Goal: Information Seeking & Learning: Understand process/instructions

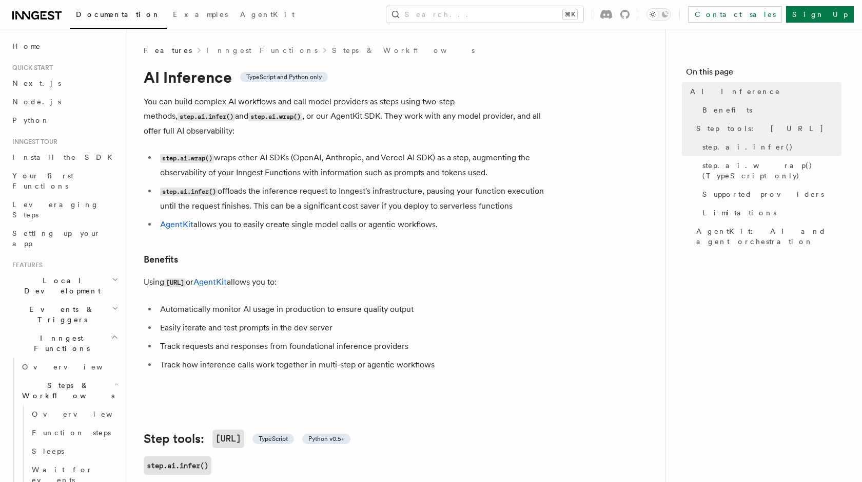
click at [169, 219] on link "AgentKit" at bounding box center [176, 224] width 33 height 10
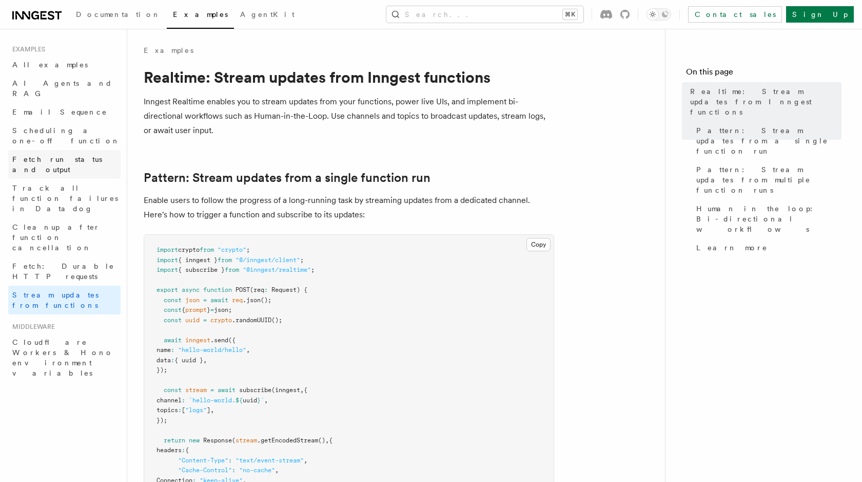
click at [60, 155] on span "Fetch run status and output" at bounding box center [57, 164] width 90 height 18
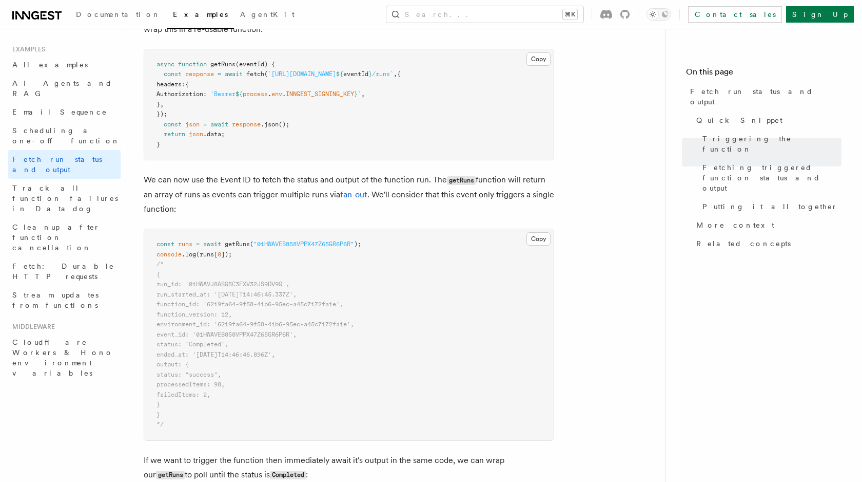
scroll to position [775, 0]
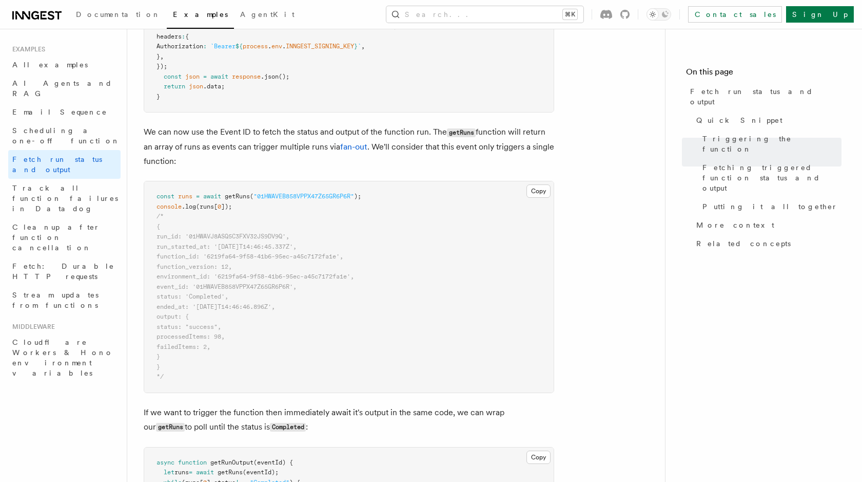
click at [286, 131] on p "We can now use the Event ID to fetch the status and output of the function run.…" at bounding box center [349, 147] width 411 height 44
click at [115, 15] on span "Documentation" at bounding box center [118, 14] width 85 height 8
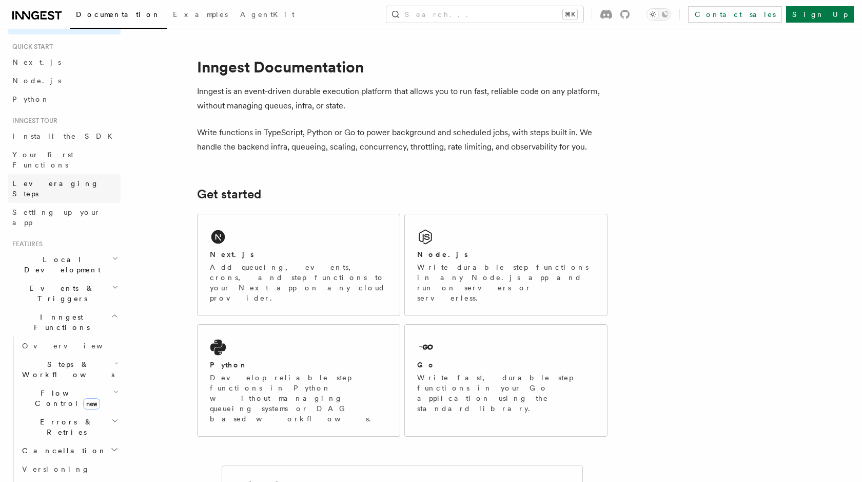
scroll to position [23, 0]
